Goal: Transaction & Acquisition: Purchase product/service

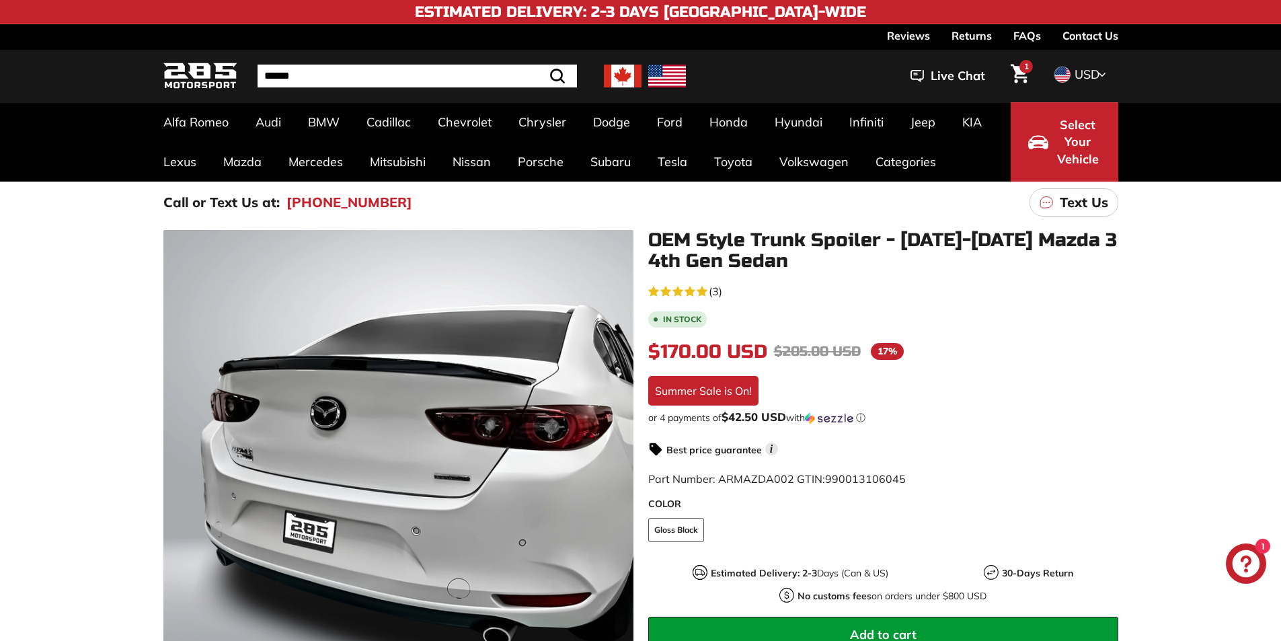
drag, startPoint x: 639, startPoint y: 241, endPoint x: 794, endPoint y: 262, distance: 156.0
click at [794, 262] on div "OEM Style Trunk Spoiler - [DATE]-[DATE] Mazda 3 4th Gen Sedan 5.0 rating (3 vot…" at bounding box center [876, 518] width 485 height 577
drag, startPoint x: 651, startPoint y: 237, endPoint x: 668, endPoint y: 244, distance: 18.4
click at [673, 244] on h1 "OEM Style Trunk Spoiler - [DATE]-[DATE] Mazda 3 4th Gen Sedan" at bounding box center [883, 251] width 470 height 42
click at [658, 240] on h1 "OEM Style Trunk Spoiler - [DATE]-[DATE] Mazda 3 4th Gen Sedan" at bounding box center [883, 251] width 470 height 42
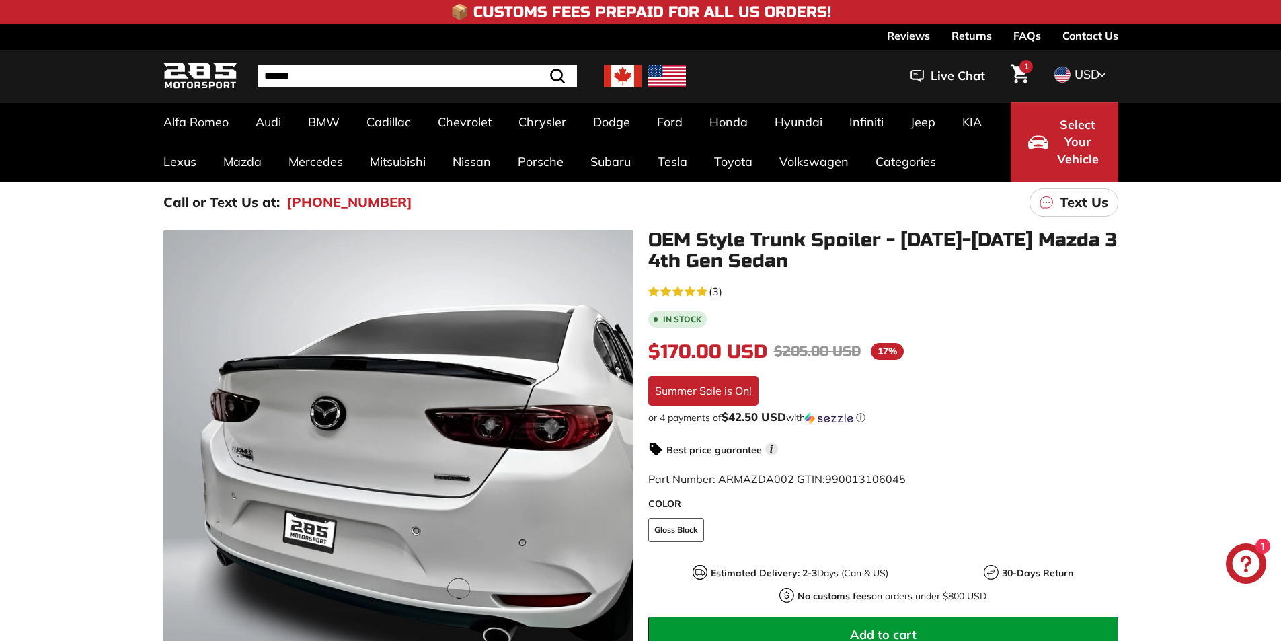
click at [705, 239] on h1 "OEM Style Trunk Spoiler - [DATE]-[DATE] Mazda 3 4th Gen Sedan" at bounding box center [883, 251] width 470 height 42
drag, startPoint x: 673, startPoint y: 239, endPoint x: 1007, endPoint y: 231, distance: 333.7
click at [1008, 231] on h1 "OEM Style Trunk Spoiler - [DATE]-[DATE] Mazda 3 4th Gen Sedan" at bounding box center [883, 251] width 470 height 42
click at [784, 261] on h1 "OEM Style Trunk Spoiler - [DATE]-[DATE] Mazda 3 4th Gen Sedan" at bounding box center [883, 251] width 470 height 42
click at [788, 261] on h1 "OEM Style Trunk Spoiler - [DATE]-[DATE] Mazda 3 4th Gen Sedan" at bounding box center [883, 251] width 470 height 42
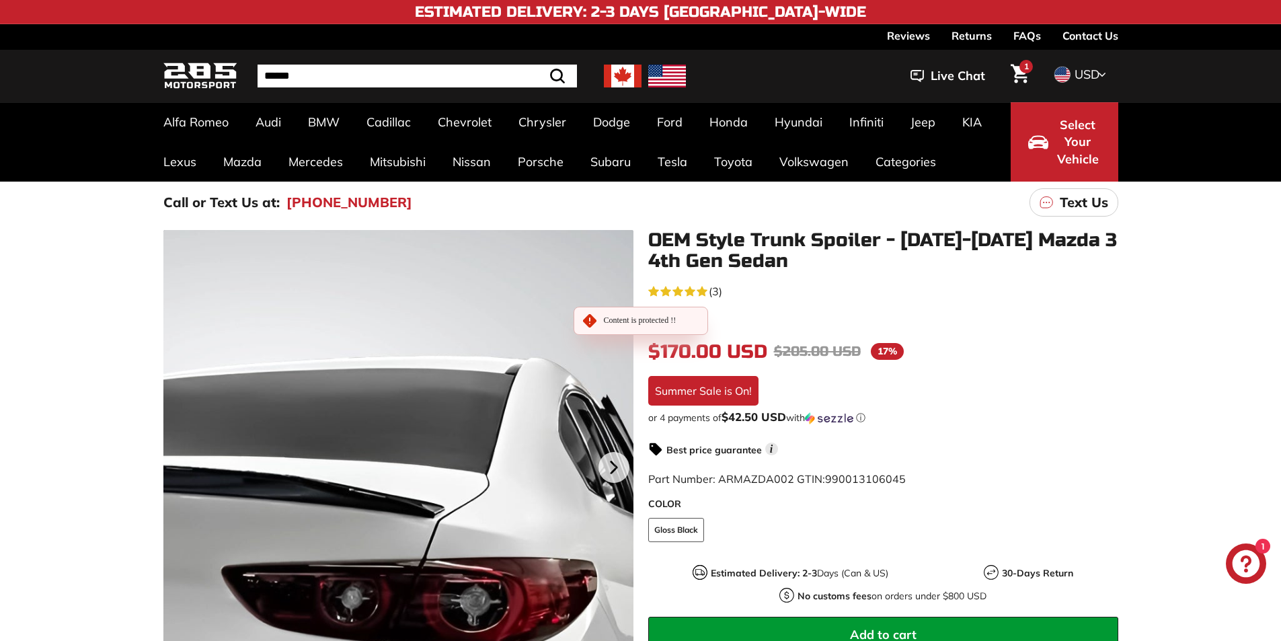
drag, startPoint x: 788, startPoint y: 261, endPoint x: 629, endPoint y: 252, distance: 159.7
click at [628, 252] on div ".cls-1{fill:none;stroke:#000;stroke-miterlimit:10;stroke-width:2px} .cls-1{fill…" at bounding box center [634, 518] width 970 height 577
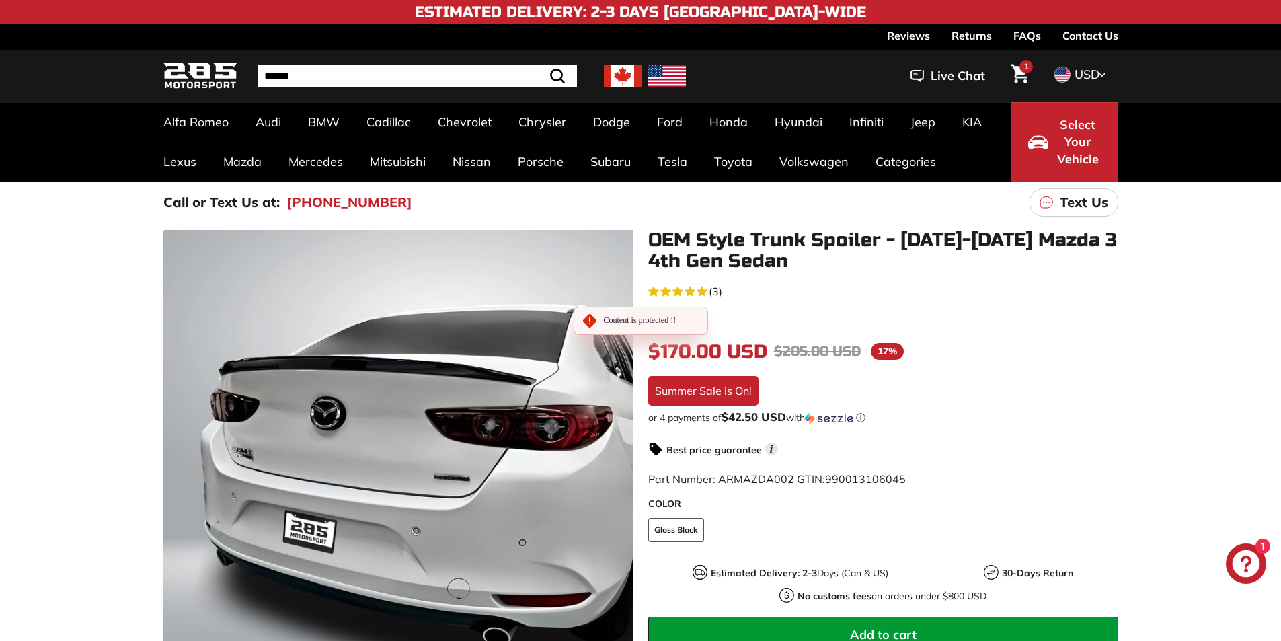
drag, startPoint x: 655, startPoint y: 256, endPoint x: 640, endPoint y: 255, distance: 14.8
click at [704, 262] on h1 "OEM Style Trunk Spoiler - [DATE]-[DATE] Mazda 3 4th Gen Sedan" at bounding box center [883, 251] width 470 height 42
click at [650, 236] on div "OEM Style Trunk Spoiler - [DATE]-[DATE] Mazda 3 4th Gen Sedan 5.0 rating (3 vot…" at bounding box center [876, 518] width 485 height 577
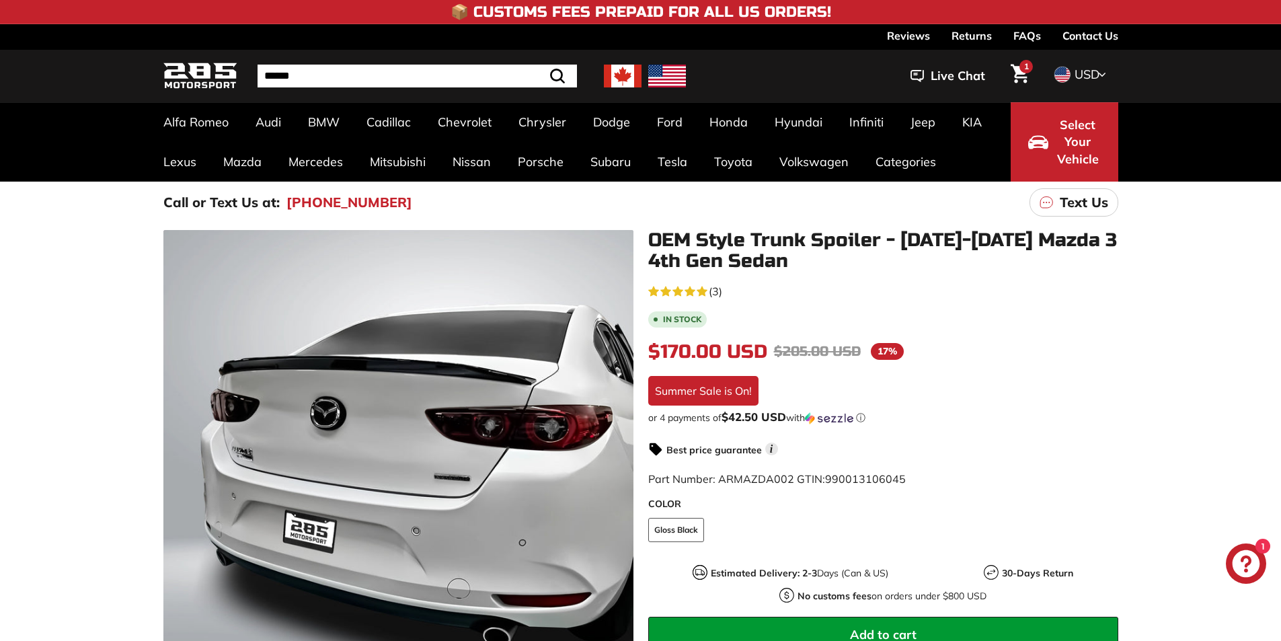
drag, startPoint x: 654, startPoint y: 236, endPoint x: 827, endPoint y: 275, distance: 177.9
click at [827, 275] on div "OEM Style Trunk Spoiler - [DATE]-[DATE] Mazda 3 4th Gen Sedan 5.0 rating (3 vot…" at bounding box center [876, 518] width 485 height 577
click at [788, 264] on h1 "OEM Style Trunk Spoiler - [DATE]-[DATE] Mazda 3 4th Gen Sedan" at bounding box center [883, 251] width 470 height 42
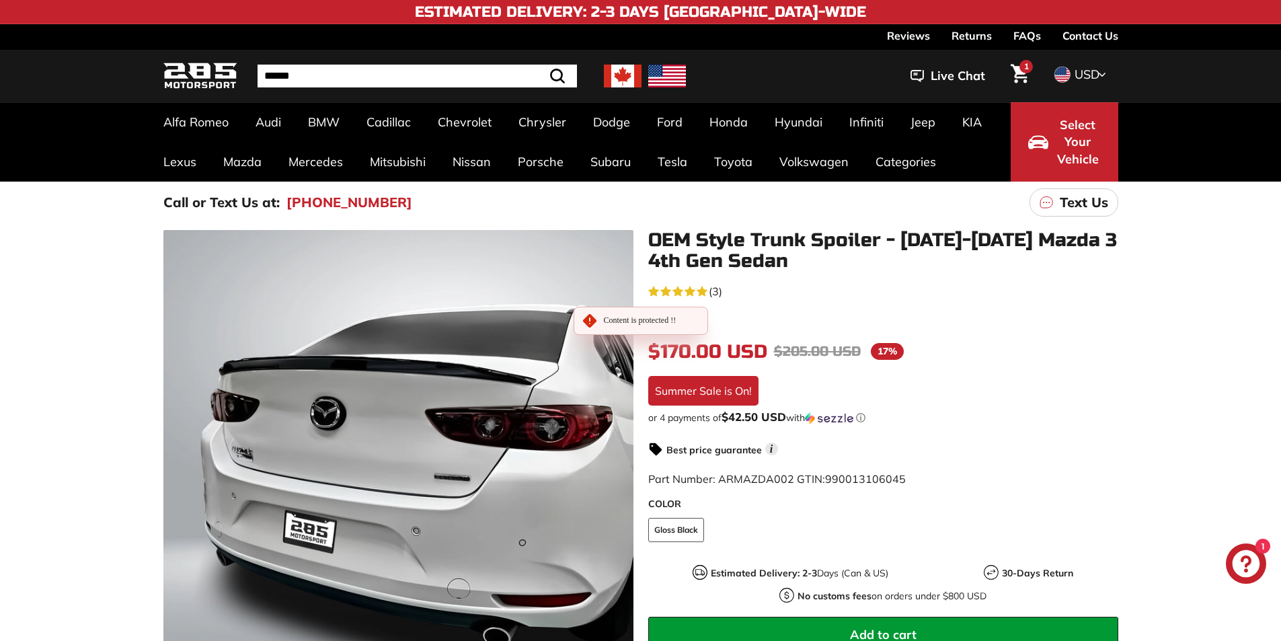
drag, startPoint x: 648, startPoint y: 238, endPoint x: 977, endPoint y: 297, distance: 333.6
click at [977, 297] on div "OEM Style Trunk Spoiler - [DATE]-[DATE] Mazda 3 4th Gen Sedan 5.0 rating (3 vot…" at bounding box center [876, 518] width 485 height 577
